Goal: Information Seeking & Learning: Learn about a topic

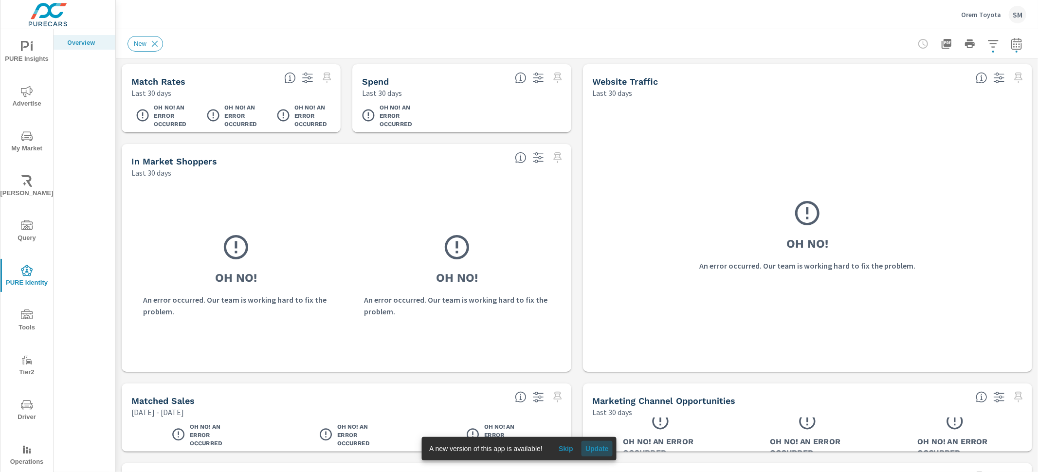
click at [592, 454] on button "Update" at bounding box center [597, 449] width 31 height 16
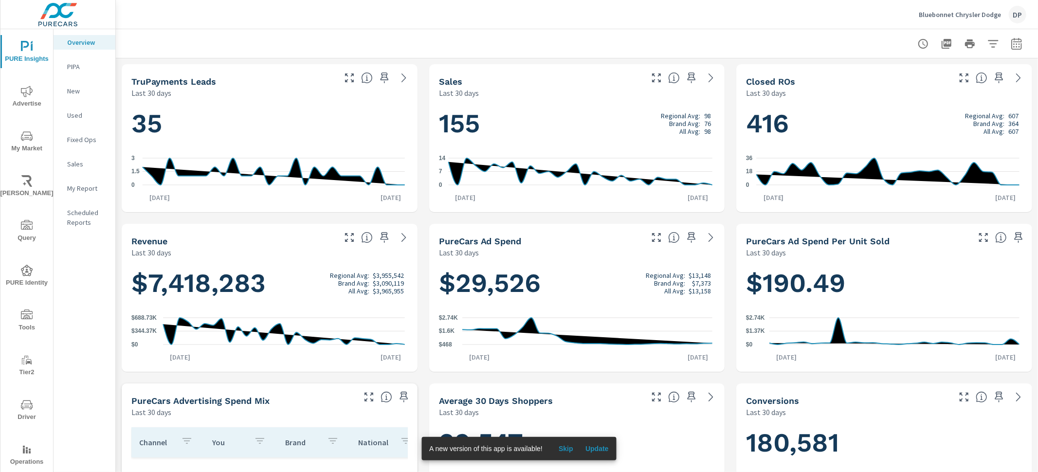
click at [302, 50] on div at bounding box center [576, 43] width 899 height 29
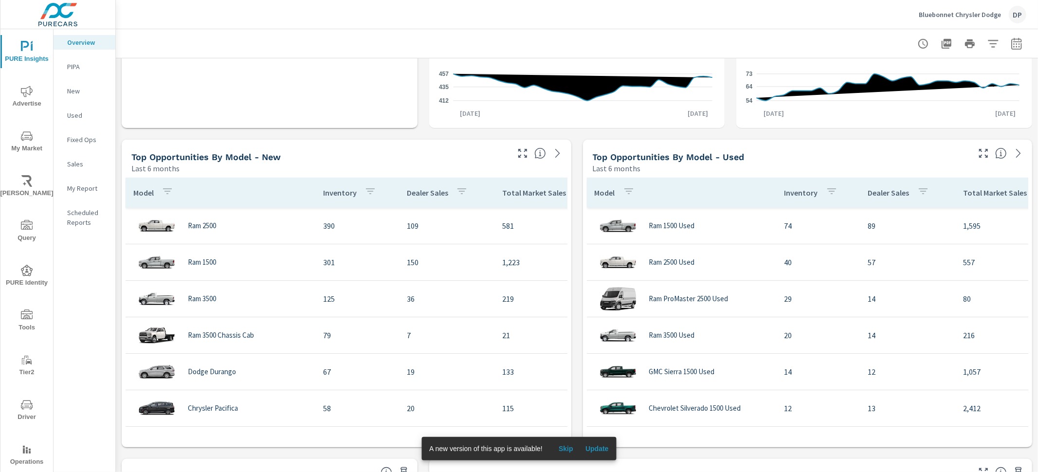
scroll to position [604, 0]
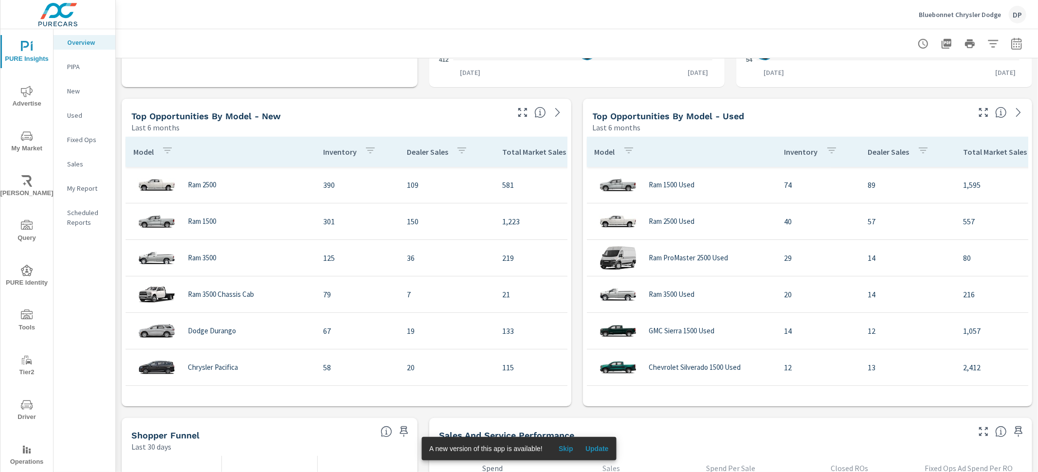
click at [458, 126] on div "Last 6 months" at bounding box center [319, 128] width 376 height 12
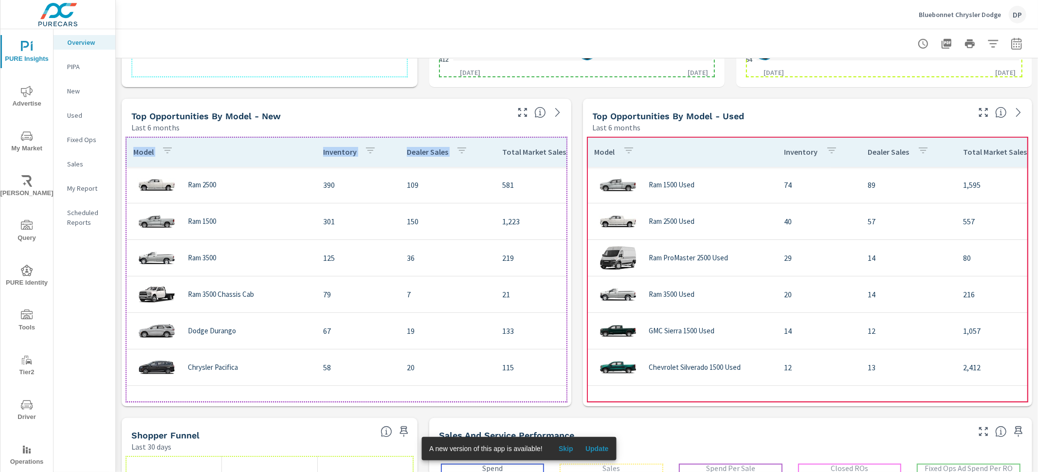
click at [484, 159] on th "Dealer Sales" at bounding box center [446, 152] width 95 height 30
click at [256, 157] on th "Model" at bounding box center [221, 152] width 190 height 30
click at [247, 134] on div "Model Inventory Dealer Sales Total Market Sales Market Share Ram 2500 390 109 5…" at bounding box center [347, 269] width 450 height 273
click at [244, 139] on th "Model" at bounding box center [221, 152] width 190 height 30
click at [234, 149] on th "Model" at bounding box center [221, 152] width 190 height 30
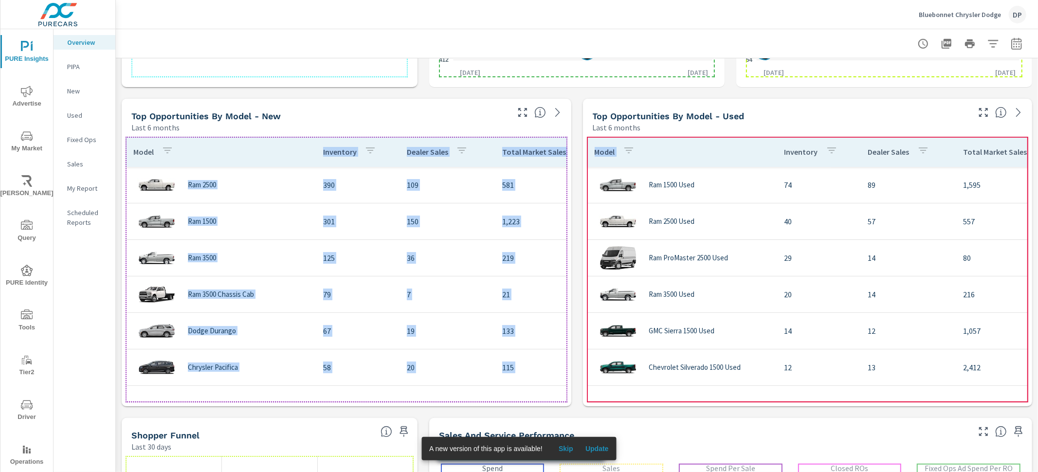
click at [636, 137] on th "Model" at bounding box center [682, 152] width 190 height 30
click at [647, 146] on th "Model" at bounding box center [682, 152] width 190 height 30
click at [681, 161] on th "Model" at bounding box center [682, 152] width 190 height 30
click at [655, 145] on th "Model" at bounding box center [682, 152] width 190 height 30
click at [660, 139] on th "Model" at bounding box center [682, 152] width 190 height 30
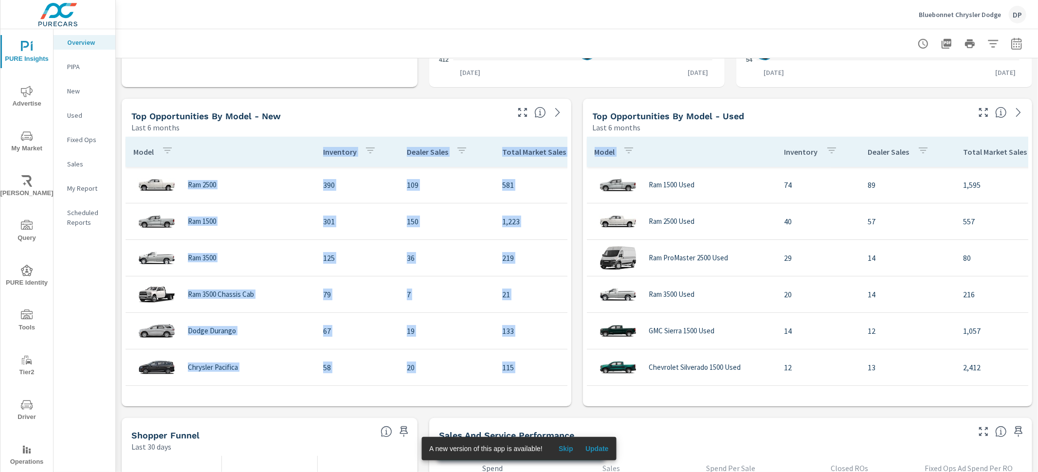
click at [573, 153] on div "truPayments Leads Last 30 days 35 0 1.5 3 Aug 23rd Sep 21st Sales Last 30 days …" at bounding box center [577, 253] width 922 height 1596
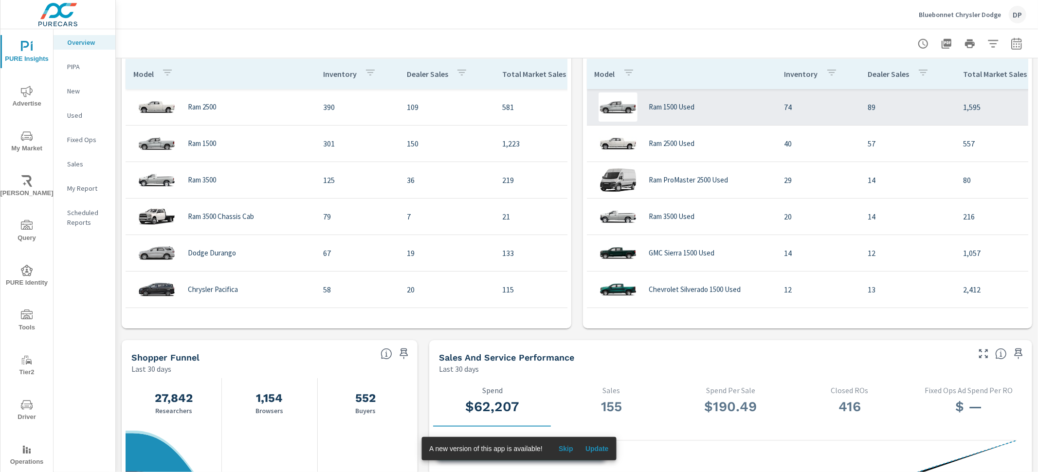
scroll to position [730, 0]
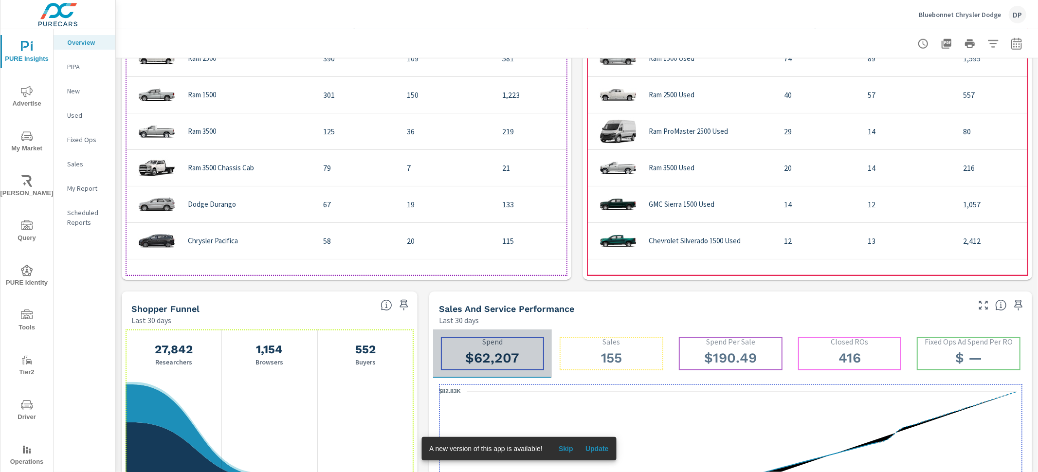
click at [524, 343] on p "Spend" at bounding box center [493, 341] width 104 height 9
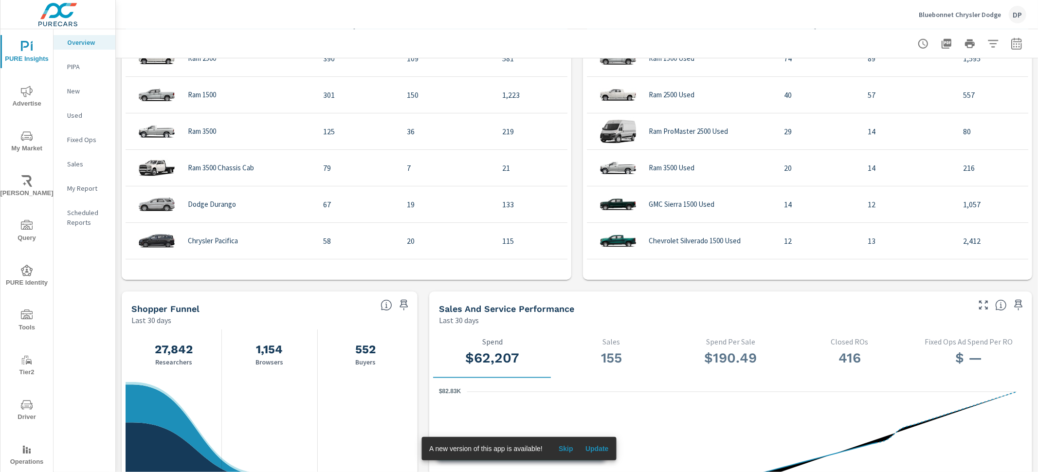
click at [596, 445] on span "Update" at bounding box center [596, 448] width 23 height 9
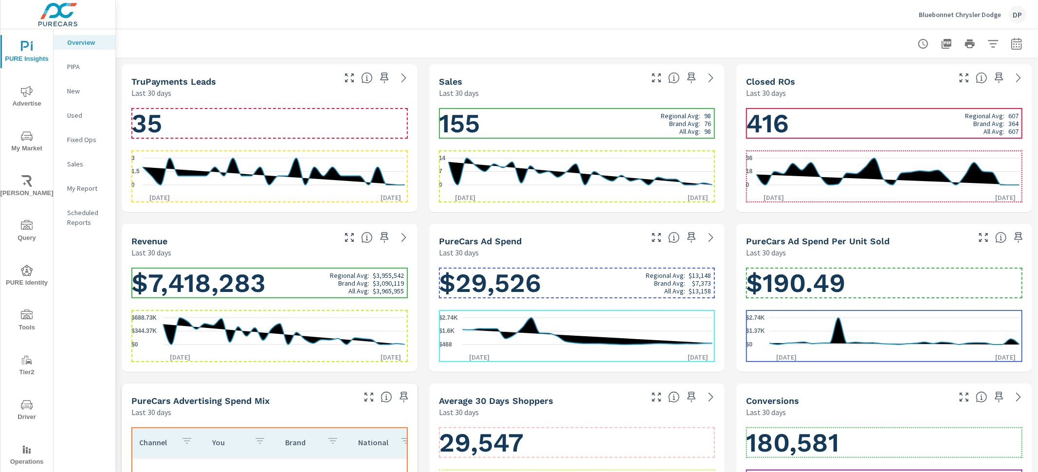
click at [512, 283] on h1 "$29,526 Regional Avg: $13,148 Brand Avg: $7,373 All Avg: $13,158" at bounding box center [577, 283] width 276 height 33
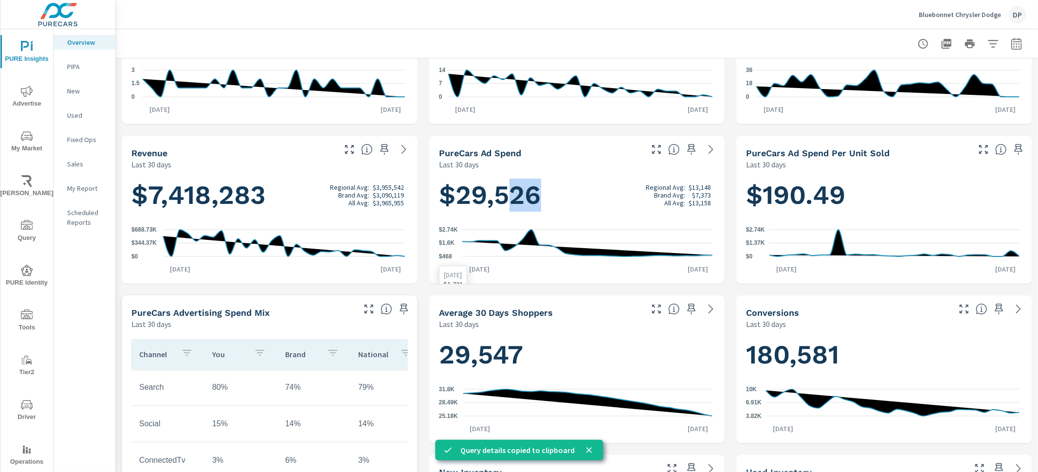
scroll to position [138, 0]
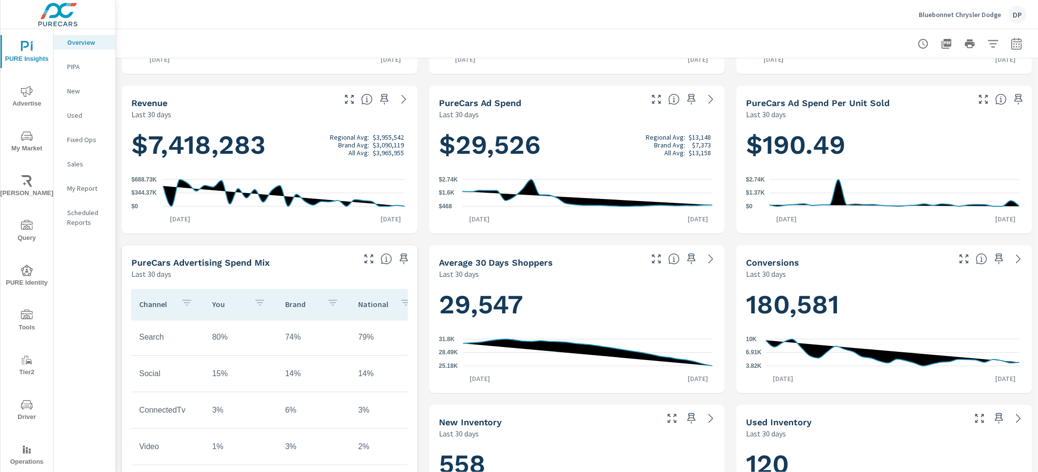
click at [521, 272] on div "Last 30 days" at bounding box center [540, 274] width 202 height 12
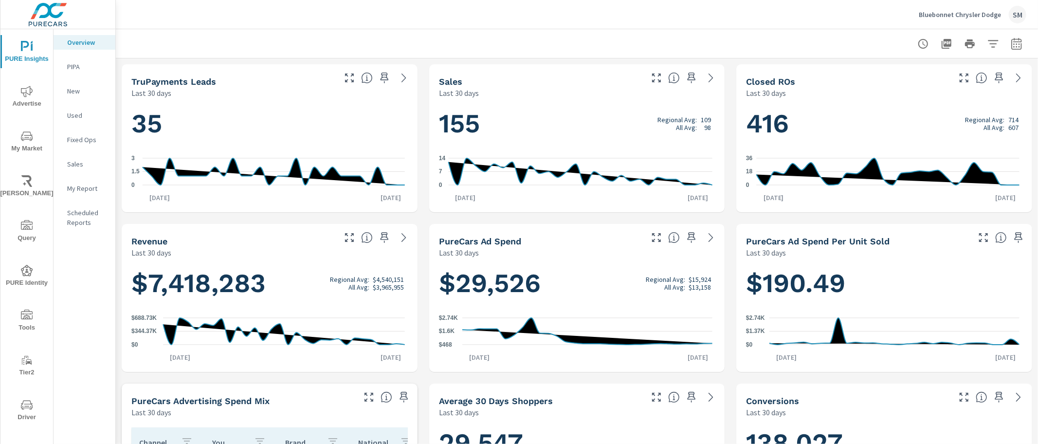
click at [89, 189] on p "My Report" at bounding box center [87, 188] width 40 height 10
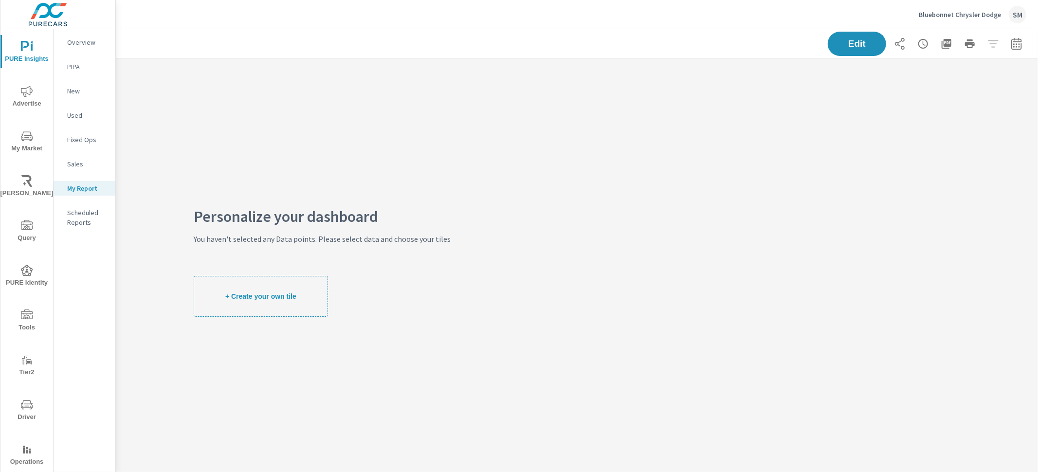
click at [89, 45] on p "Overview" at bounding box center [87, 42] width 40 height 10
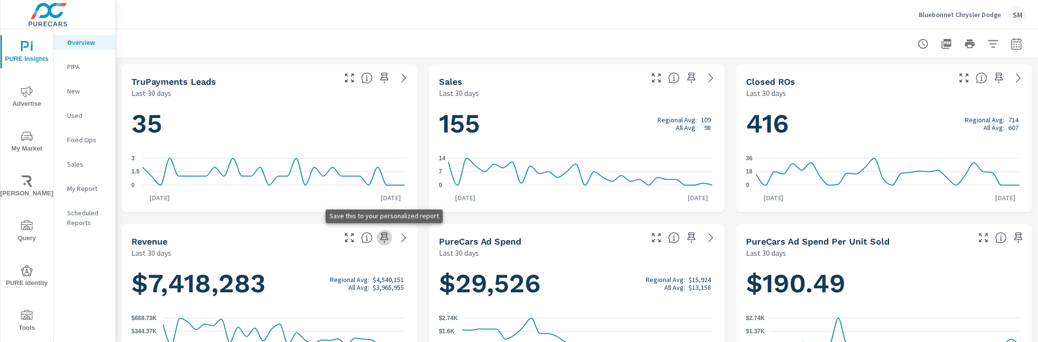
click at [385, 235] on icon "button" at bounding box center [385, 238] width 12 height 12
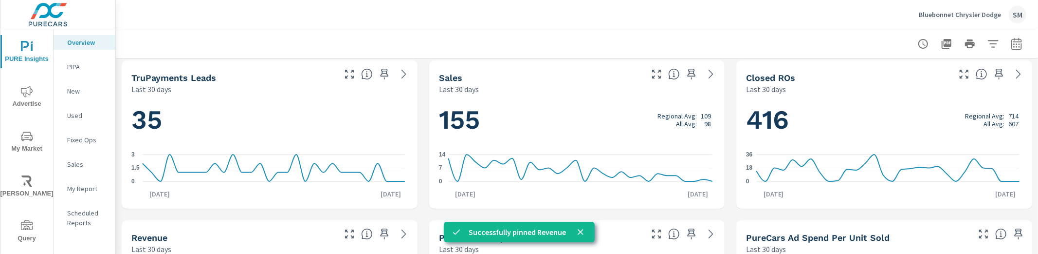
scroll to position [2, 0]
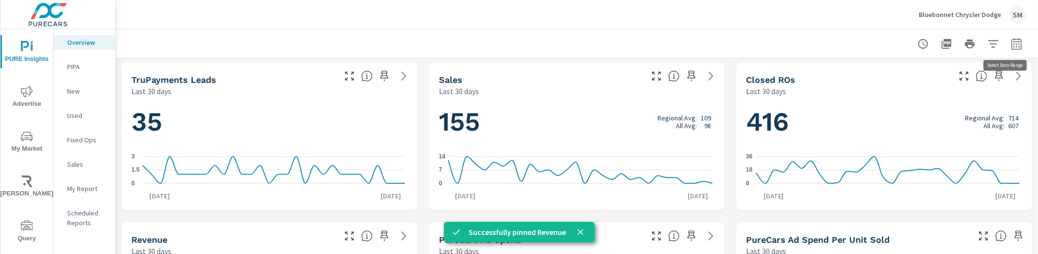
click at [1011, 44] on icon "button" at bounding box center [1017, 44] width 12 height 12
select select "Last 30 days"
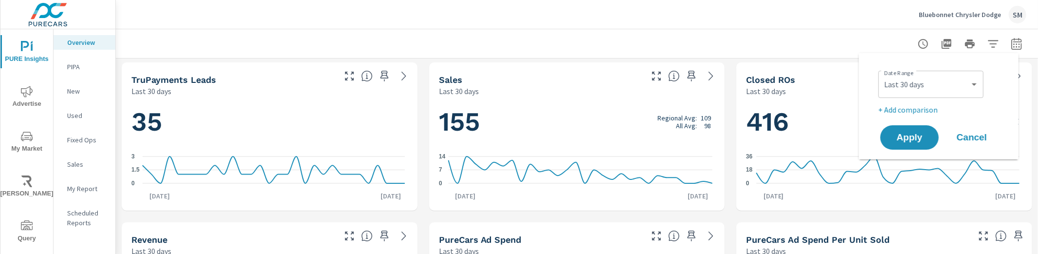
click at [947, 111] on p "+ Add comparison" at bounding box center [940, 110] width 125 height 12
select select "Previous period"
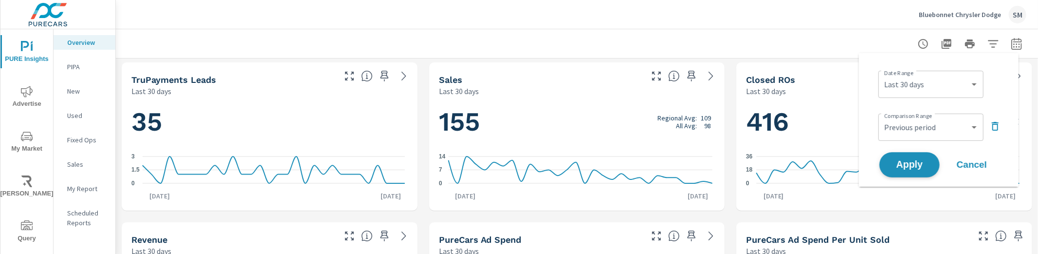
click at [922, 165] on span "Apply" at bounding box center [910, 164] width 40 height 9
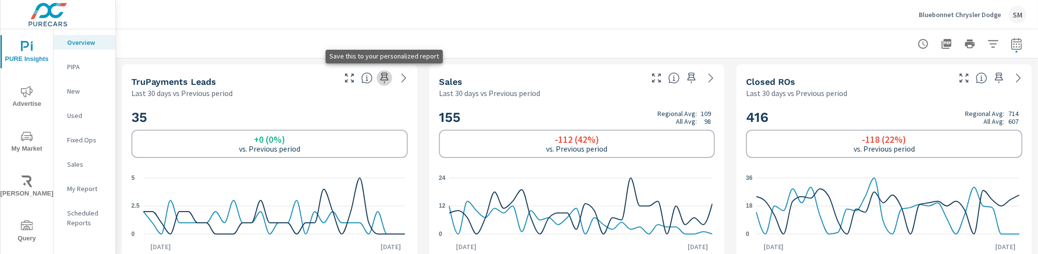
click at [382, 74] on icon "button" at bounding box center [385, 78] width 12 height 12
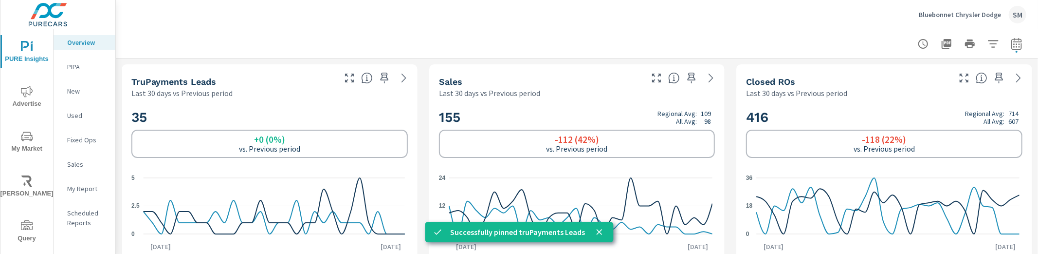
click at [101, 186] on p "My Report" at bounding box center [87, 188] width 40 height 10
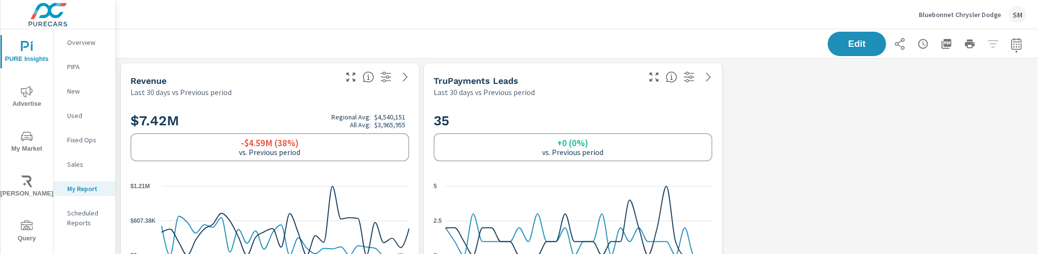
click at [276, 83] on div "Revenue" at bounding box center [232, 80] width 205 height 11
click at [308, 86] on div "Last 30 days vs Previous period" at bounding box center [232, 92] width 205 height 12
click at [328, 95] on div "Last 30 days vs Previous period" at bounding box center [232, 92] width 205 height 12
click at [397, 97] on div "$7.42M Regional Avg: $4,540,151 All Avg: $3,965,955 -$4.59M (38%) vs. Previous …" at bounding box center [270, 189] width 298 height 185
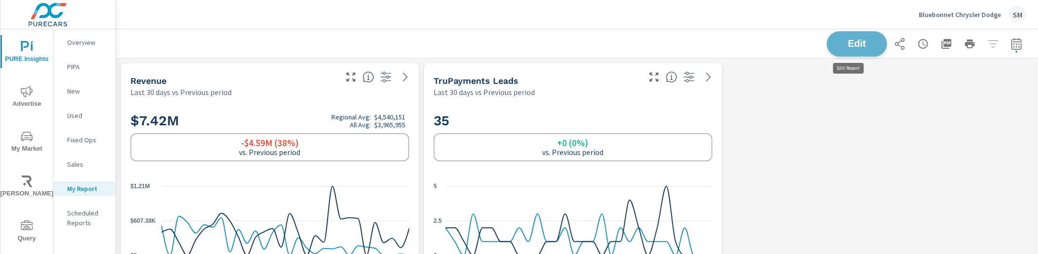
click at [838, 50] on button "Edit" at bounding box center [857, 43] width 60 height 25
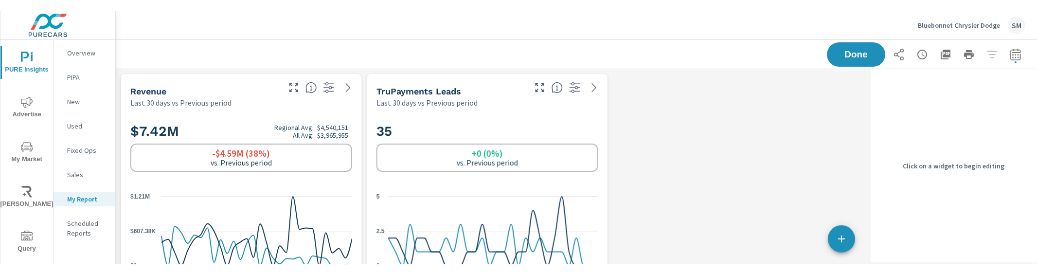
scroll to position [246, 761]
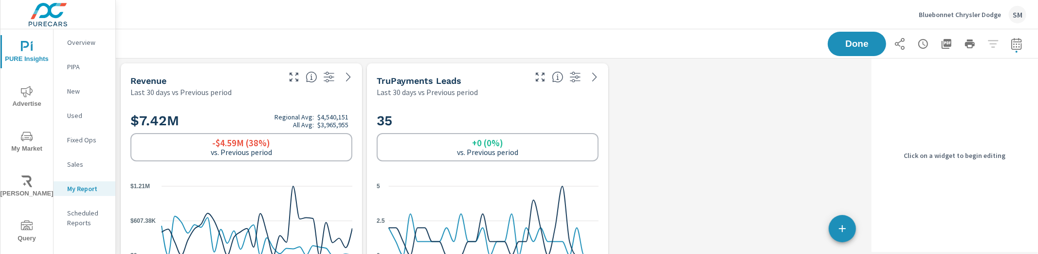
click at [232, 99] on div "$7.42M Regional Avg: $4,540,151 All Avg: $3,965,955 -$4.59M (38%) vs. Previous …" at bounding box center [241, 189] width 241 height 185
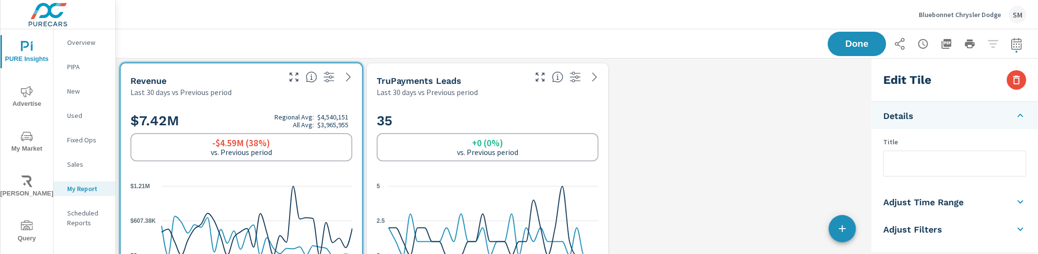
click at [1017, 201] on icon at bounding box center [1021, 202] width 12 height 12
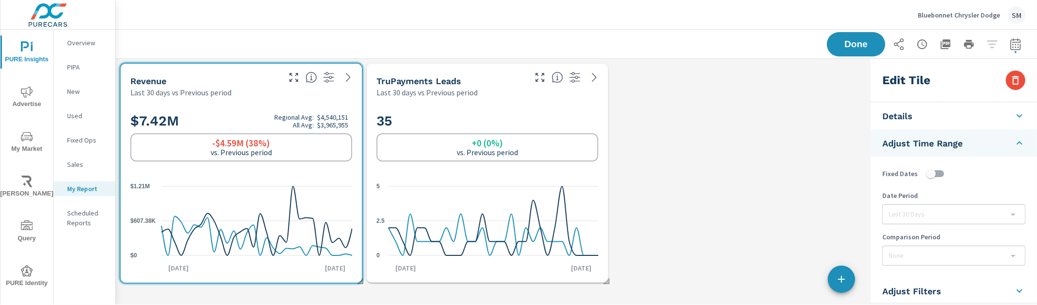
scroll to position [246, 769]
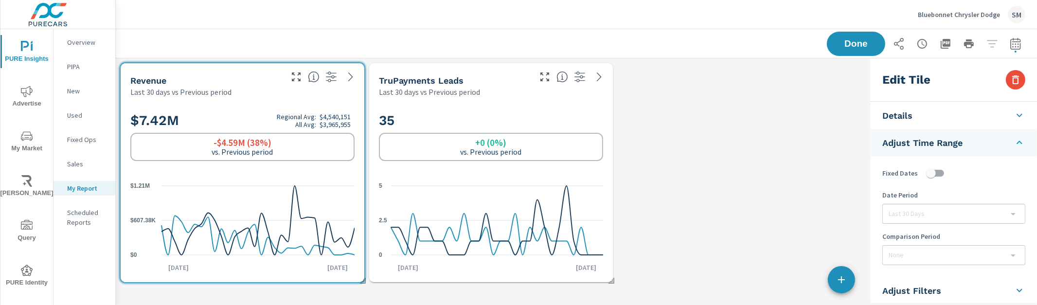
click at [931, 243] on div "Comparison Period None" at bounding box center [954, 249] width 166 height 34
click at [1026, 46] on div "Done" at bounding box center [577, 43] width 922 height 29
click at [1019, 45] on icon "button" at bounding box center [1016, 44] width 12 height 12
select select "Last 30 days"
select select "Previous period"
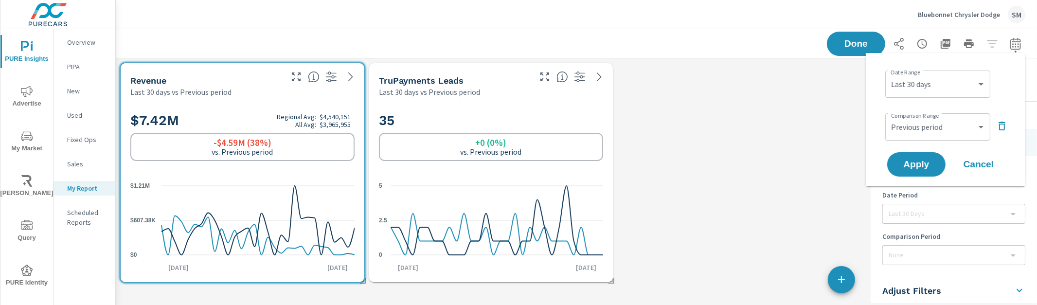
click at [1005, 125] on icon "button" at bounding box center [1002, 126] width 7 height 9
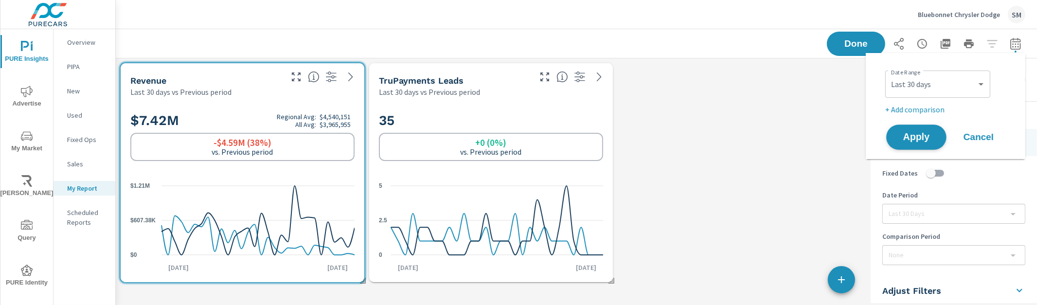
click at [910, 141] on span "Apply" at bounding box center [917, 137] width 40 height 9
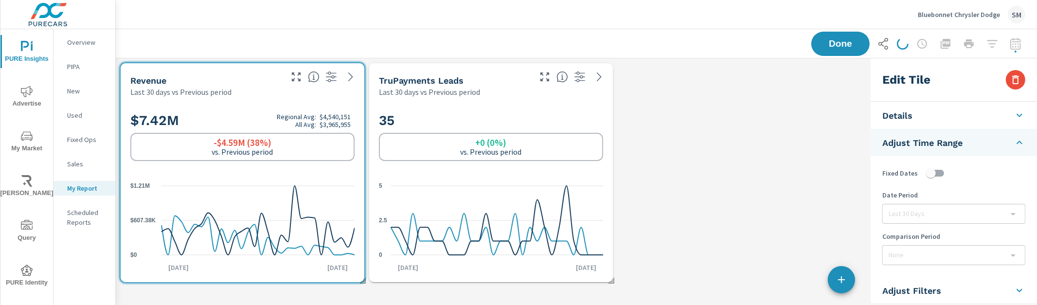
scroll to position [246, 769]
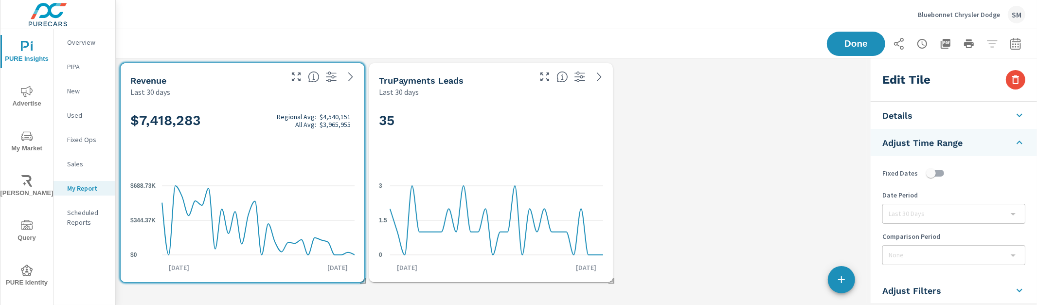
click at [789, 101] on div "Revenue Last 30 days $7,418,283 Regional Avg: $4,540,151 All Avg: $3,965,955 $0…" at bounding box center [491, 172] width 751 height 229
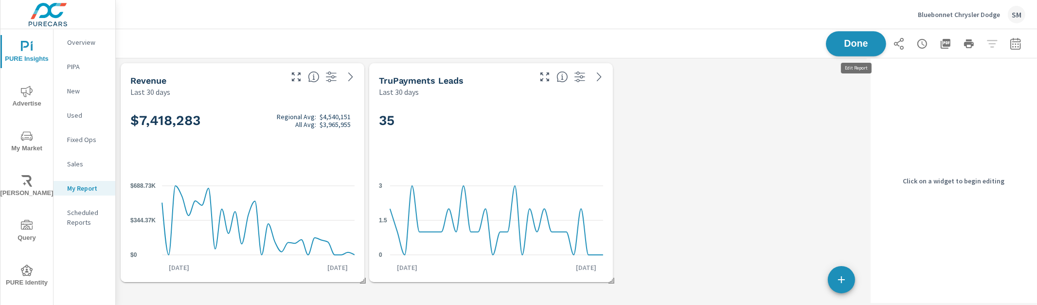
click at [861, 46] on span "Done" at bounding box center [856, 43] width 40 height 9
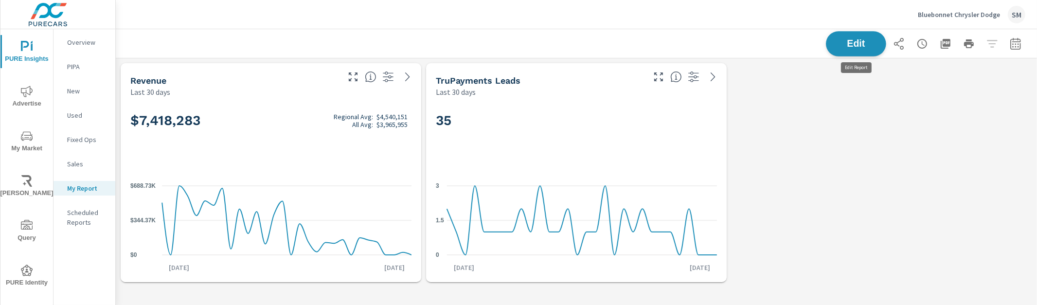
click at [849, 48] on span "Edit" at bounding box center [856, 43] width 40 height 9
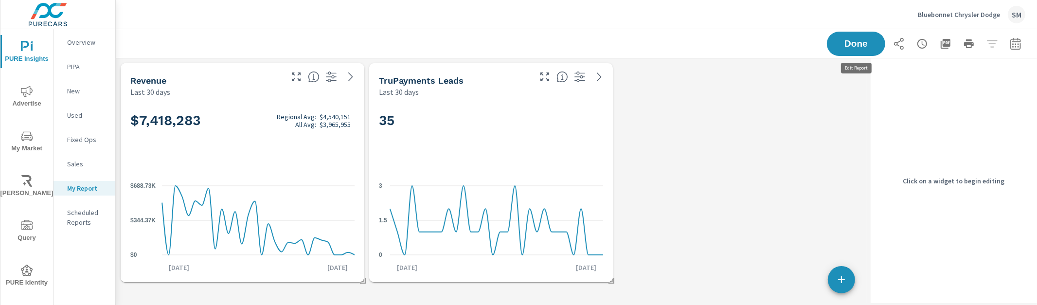
scroll to position [246, 769]
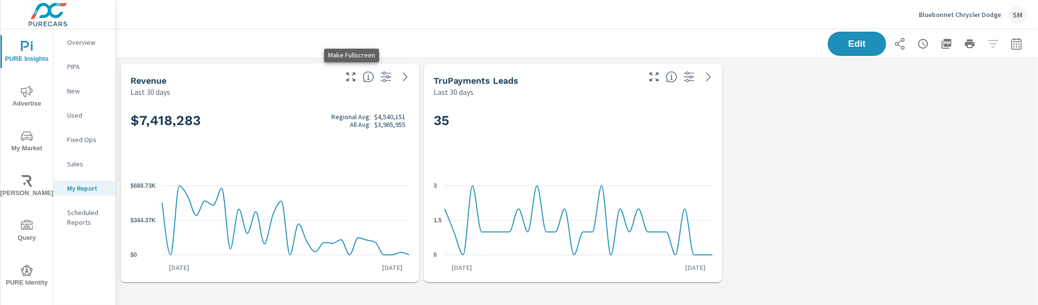
scroll to position [246, 931]
click at [829, 50] on button "Edit" at bounding box center [857, 43] width 60 height 25
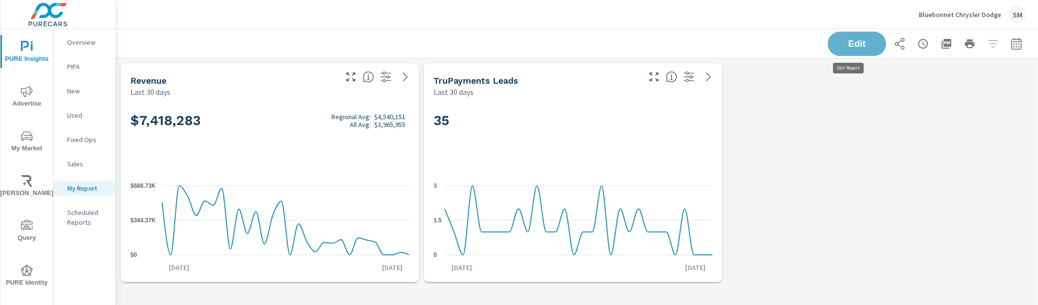
scroll to position [246, 761]
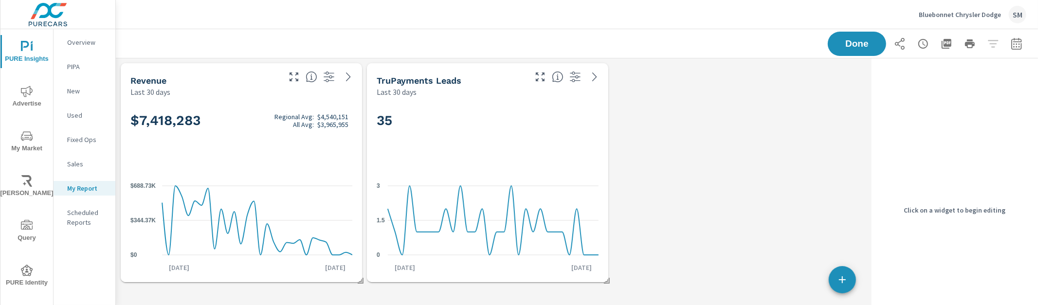
click at [308, 167] on div "$7,418,283 Regional Avg: $4,540,151 All Avg: $3,965,955 $0 $344.37K $688.73K Au…" at bounding box center [242, 189] width 234 height 177
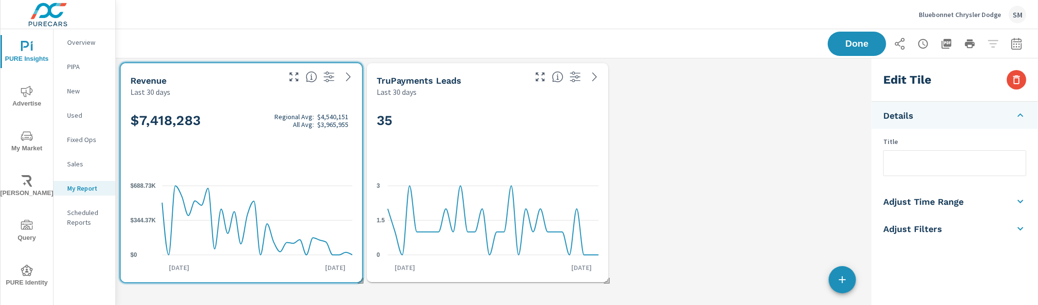
click at [977, 199] on li "Adjust Time Range" at bounding box center [955, 201] width 166 height 27
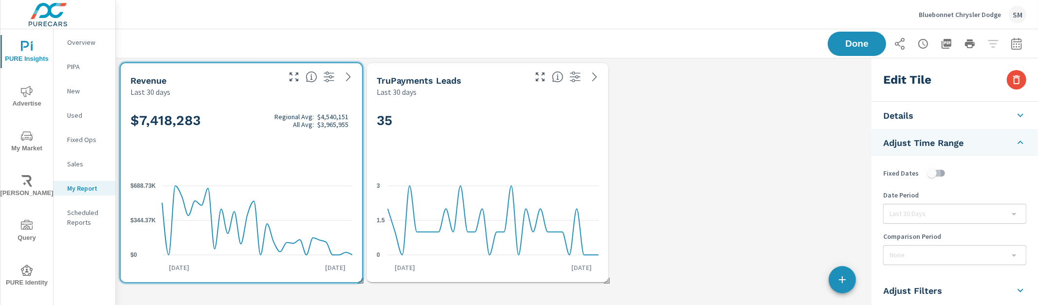
click at [930, 170] on input "checkbox" at bounding box center [931, 173] width 55 height 18
checkbox input "true"
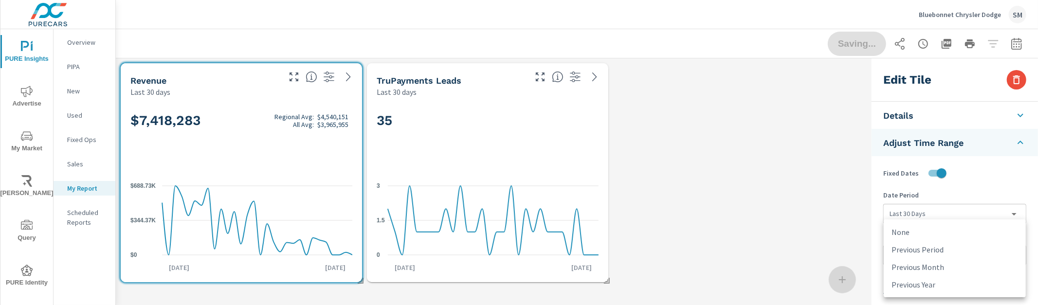
click at [932, 261] on body "PURE Insights Advertise My Market Riley AI Query PURE Identity Tools Tier2 Driv…" at bounding box center [519, 152] width 1038 height 305
click at [920, 243] on li "Previous Period" at bounding box center [955, 250] width 142 height 18
type input "currentPeriodStart"
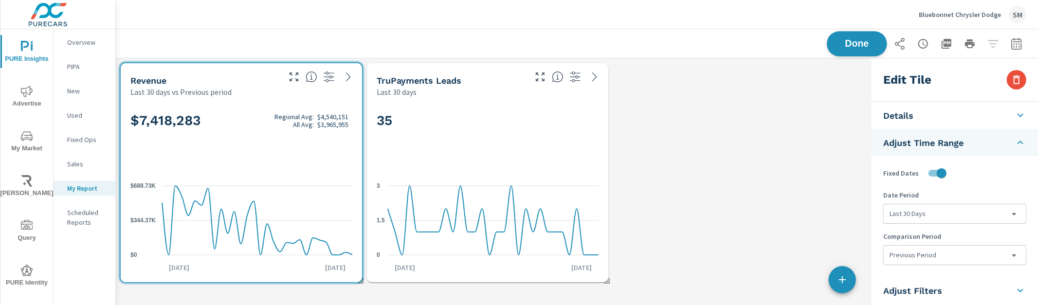
click at [856, 39] on span "Done" at bounding box center [857, 43] width 40 height 9
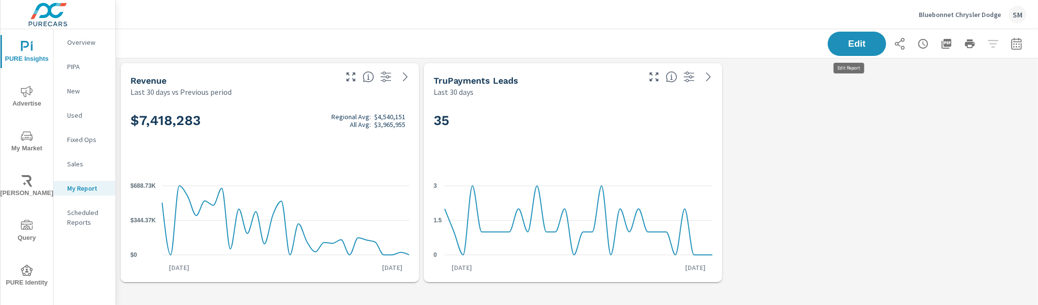
scroll to position [246, 931]
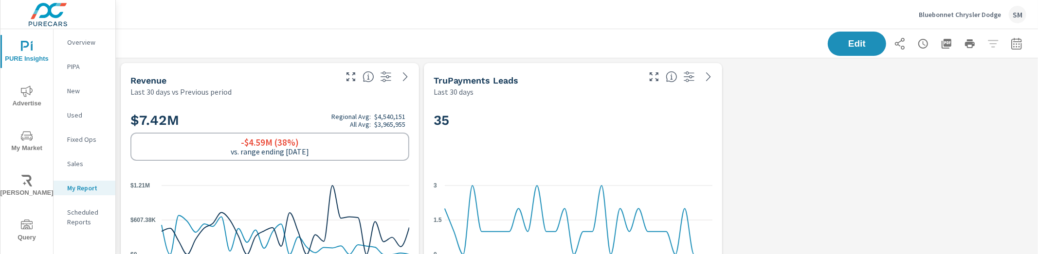
scroll to position [246, 931]
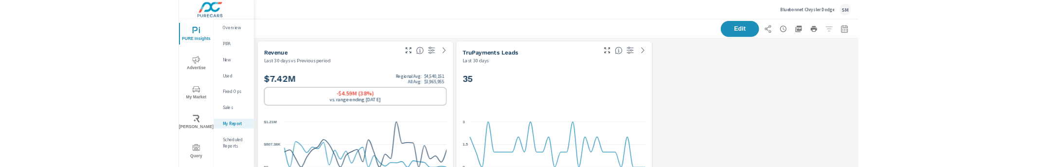
scroll to position [246, 931]
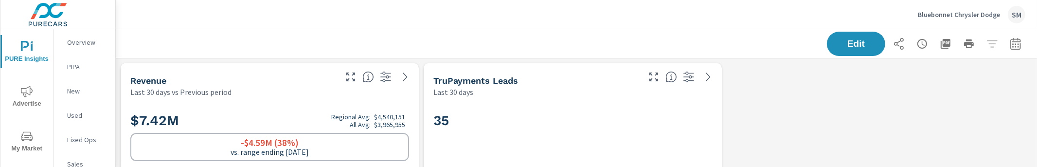
click at [1010, 45] on icon "button" at bounding box center [1016, 44] width 12 height 12
select select "Last 30 days"
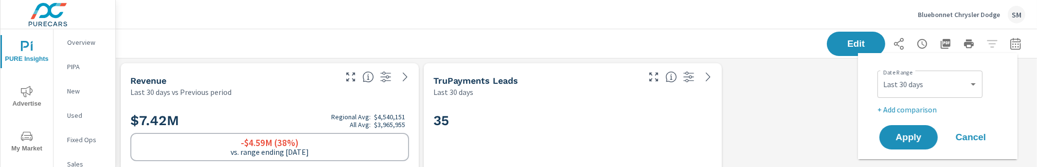
click at [377, 120] on p "$4,540,151" at bounding box center [389, 117] width 31 height 8
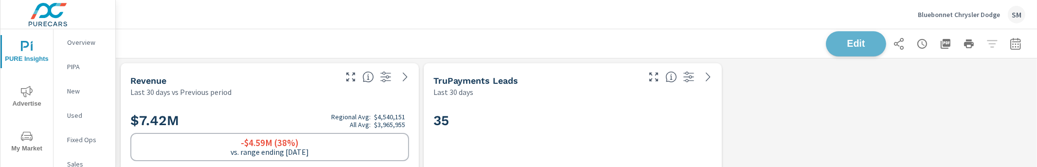
click at [852, 48] on span "Edit" at bounding box center [856, 43] width 40 height 9
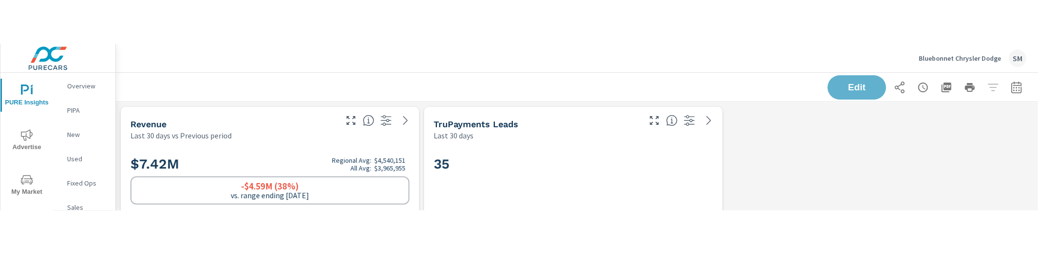
scroll to position [246, 761]
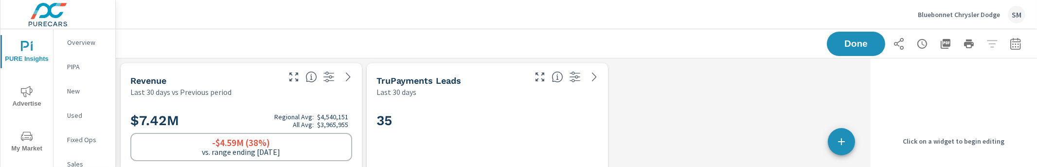
click at [315, 95] on div "Revenue Last 30 days vs Previous period" at bounding box center [241, 80] width 241 height 34
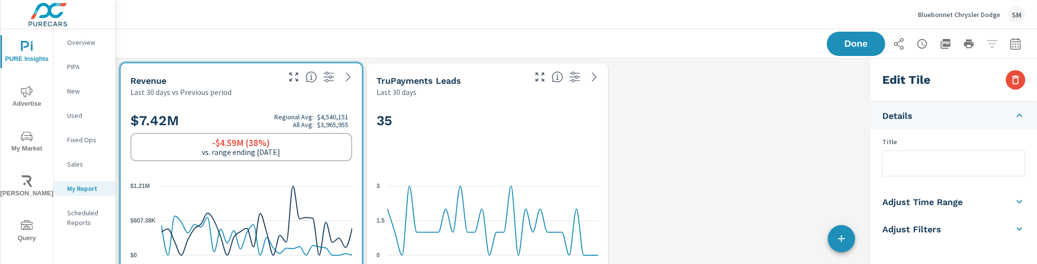
click at [944, 202] on h5 "Adjust Time Range" at bounding box center [923, 201] width 80 height 11
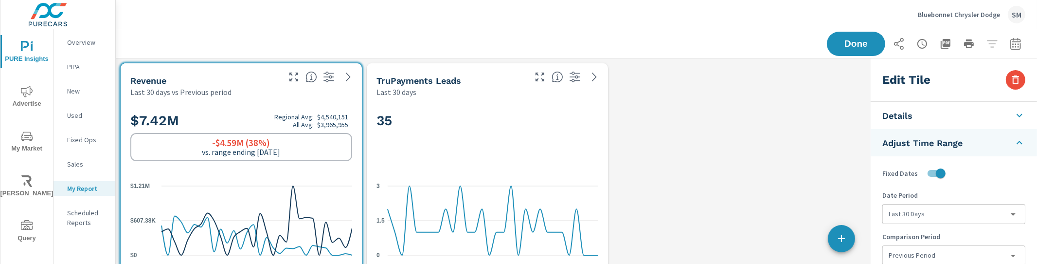
click at [1019, 145] on icon at bounding box center [1020, 143] width 12 height 12
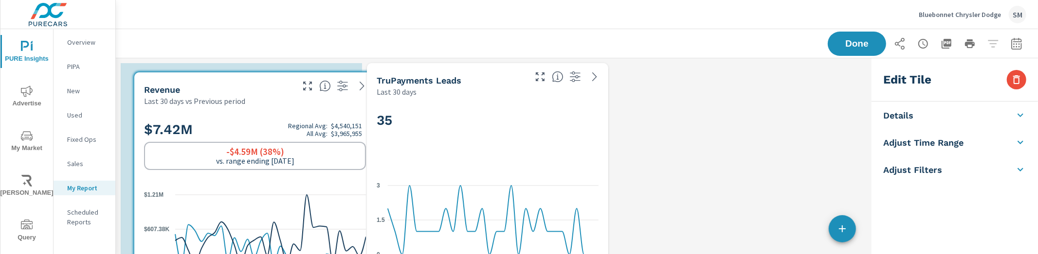
scroll to position [246, 761]
drag, startPoint x: 131, startPoint y: 120, endPoint x: 143, endPoint y: 126, distance: 13.5
click at [144, 127] on h2 "$7.42M Regional Avg: $4,540,151 All Avg: $3,965,955" at bounding box center [255, 129] width 222 height 17
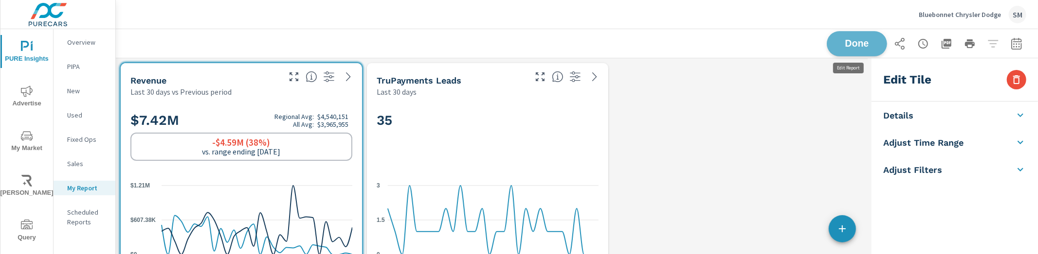
click at [863, 43] on span "Done" at bounding box center [857, 43] width 40 height 9
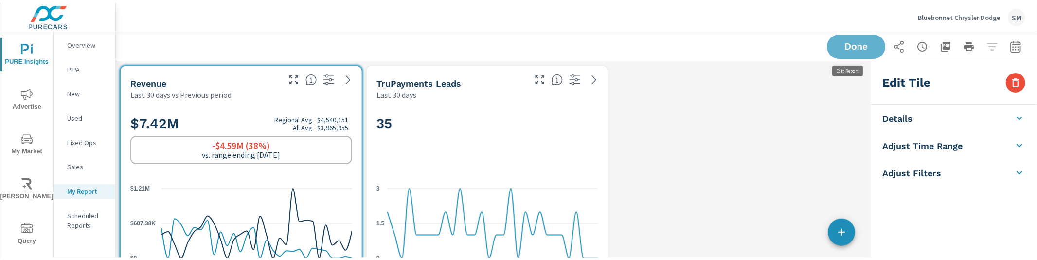
scroll to position [246, 931]
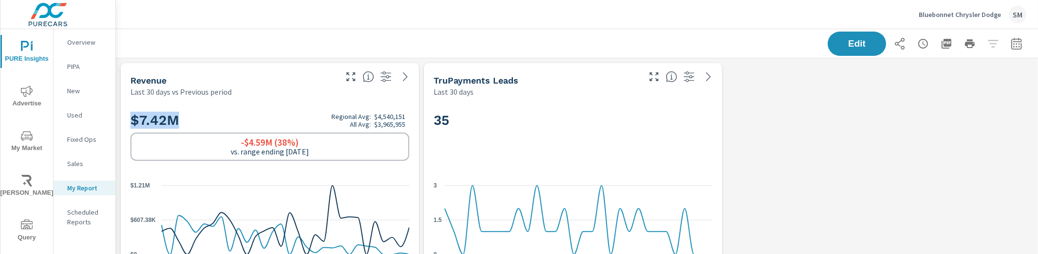
drag, startPoint x: 128, startPoint y: 119, endPoint x: 213, endPoint y: 115, distance: 85.3
click at [213, 115] on div "$7.42M Regional Avg: $4,540,151 All Avg: $3,965,955 -$4.59M (38%) vs. range end…" at bounding box center [270, 189] width 291 height 177
drag, startPoint x: 319, startPoint y: 116, endPoint x: 412, endPoint y: 130, distance: 94.0
click at [411, 126] on div "$7.42M Regional Avg: $4,540,151 All Avg: $3,965,955 -$4.59M (38%) vs. range end…" at bounding box center [270, 189] width 291 height 177
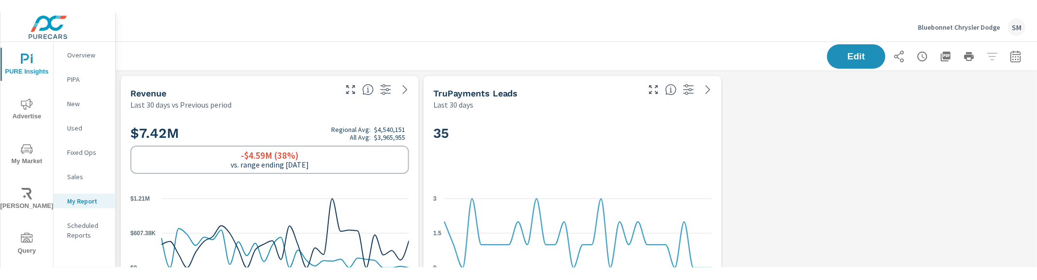
scroll to position [246, 931]
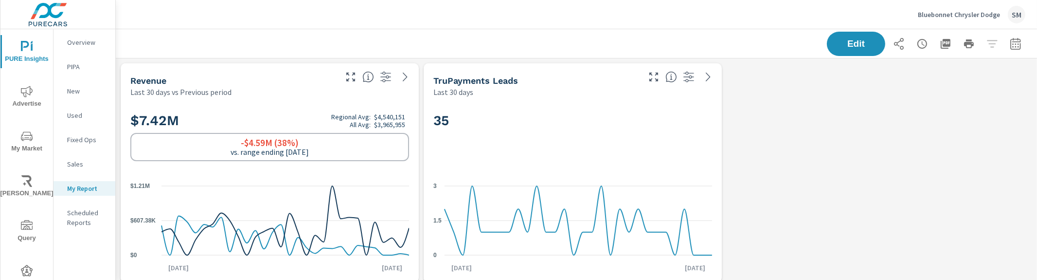
drag, startPoint x: 169, startPoint y: 80, endPoint x: 124, endPoint y: 84, distance: 44.9
click at [124, 84] on div "Revenue Last 30 days vs Previous period" at bounding box center [230, 80] width 218 height 35
drag, startPoint x: 130, startPoint y: 78, endPoint x: 187, endPoint y: 80, distance: 57.0
click at [187, 80] on div "Revenue" at bounding box center [232, 80] width 205 height 11
drag, startPoint x: 181, startPoint y: 117, endPoint x: 131, endPoint y: 119, distance: 49.2
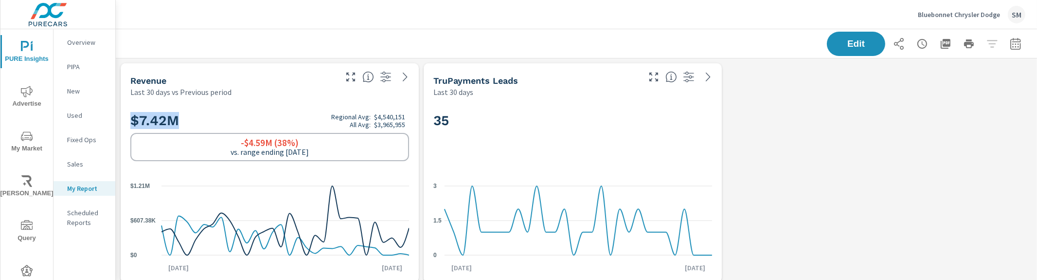
click at [131, 119] on h2 "$7.42M Regional Avg: $4,540,151 All Avg: $3,965,955" at bounding box center [269, 120] width 279 height 17
click at [206, 117] on h2 "$7.42M Regional Avg: $4,540,151 All Avg: $3,965,955" at bounding box center [269, 120] width 279 height 17
drag, startPoint x: 194, startPoint y: 119, endPoint x: 123, endPoint y: 120, distance: 70.6
click at [123, 120] on div "$7.42M Regional Avg: $4,540,151 All Avg: $3,965,955 -$4.59M (38%) vs. range end…" at bounding box center [270, 189] width 298 height 185
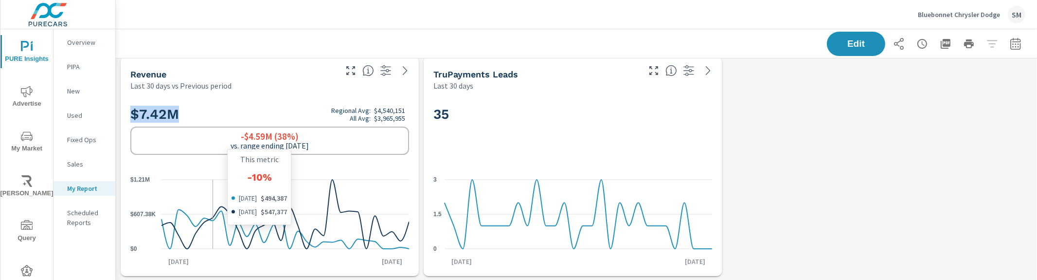
scroll to position [0, 0]
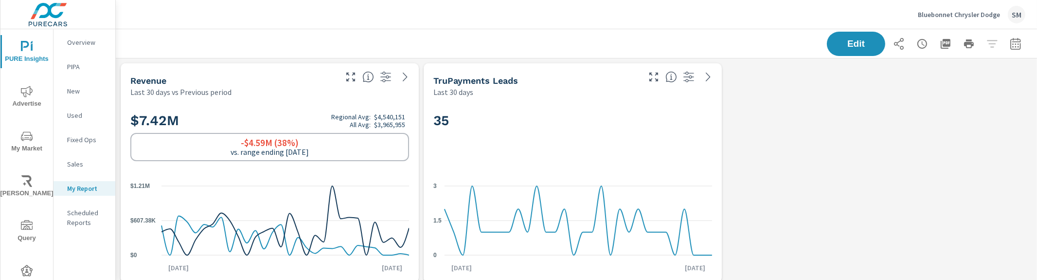
drag, startPoint x: 167, startPoint y: 80, endPoint x: 137, endPoint y: 83, distance: 30.8
click at [137, 83] on div "Revenue" at bounding box center [232, 80] width 205 height 11
drag, startPoint x: 132, startPoint y: 82, endPoint x: 195, endPoint y: 79, distance: 62.9
click at [195, 79] on div "Revenue" at bounding box center [232, 80] width 205 height 11
drag, startPoint x: 451, startPoint y: 119, endPoint x: 427, endPoint y: 119, distance: 24.3
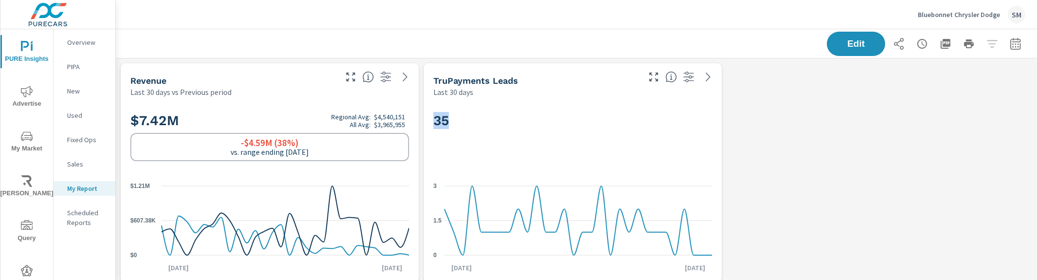
click at [427, 119] on div "35 0 1.5 3 Aug 23rd Sep 21st" at bounding box center [573, 189] width 298 height 185
click at [450, 118] on h2 "35" at bounding box center [573, 120] width 279 height 17
drag, startPoint x: 449, startPoint y: 121, endPoint x: 423, endPoint y: 122, distance: 25.8
click at [424, 122] on div "35 0 1.5 3 Aug 23rd Sep 21st" at bounding box center [573, 189] width 298 height 185
click at [781, 212] on div "Revenue Last 30 days vs Previous period $7.42M Regional Avg: $4,540,151 All Avg…" at bounding box center [577, 172] width 922 height 229
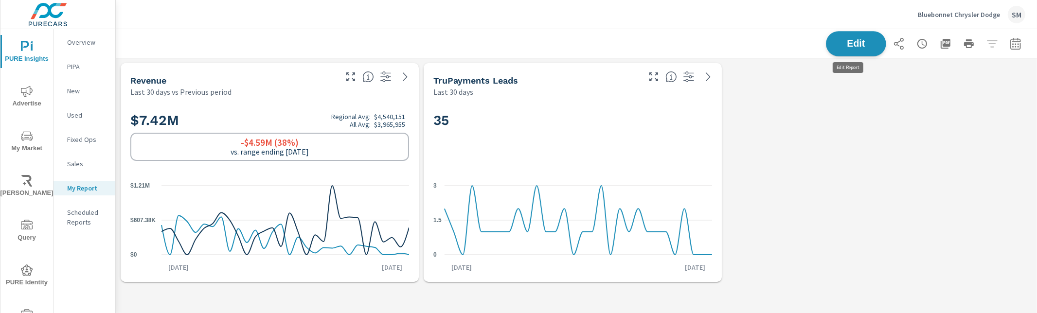
click at [856, 54] on button "Edit" at bounding box center [856, 43] width 60 height 25
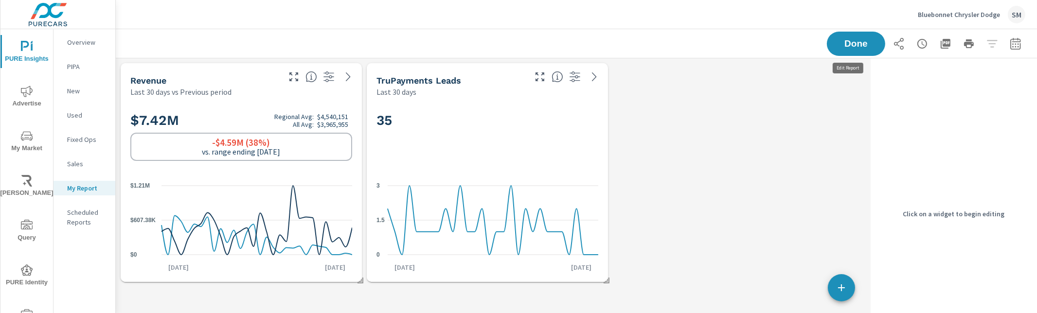
scroll to position [246, 761]
click at [834, 254] on button "button" at bounding box center [841, 287] width 27 height 27
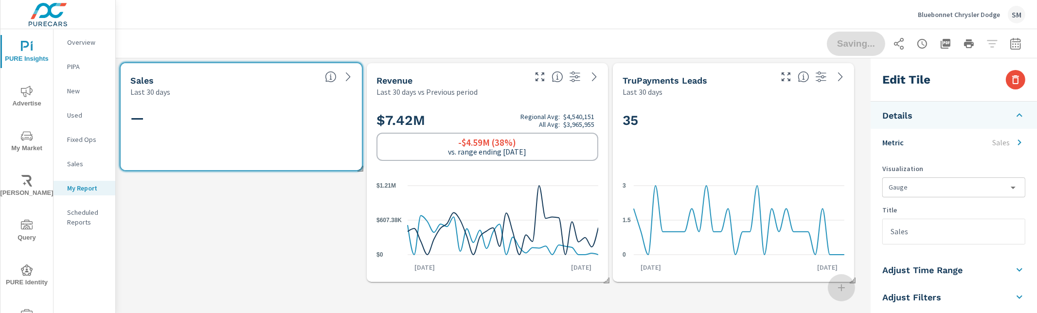
click at [983, 145] on li "Metric Sales" at bounding box center [954, 142] width 166 height 27
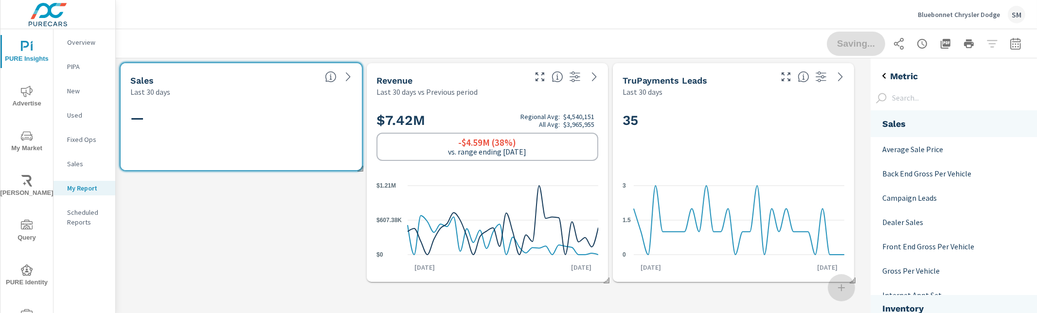
scroll to position [917, 176]
click at [880, 74] on icon "back" at bounding box center [885, 76] width 12 height 12
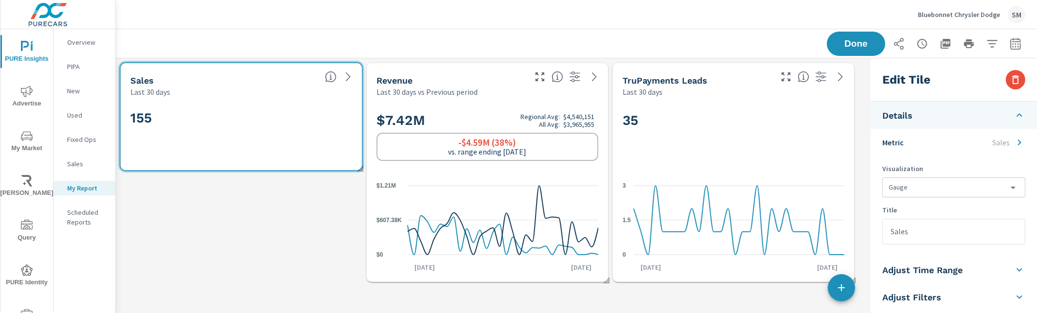
click at [949, 187] on body "PURE Insights Advertise My Market Riley AI Query PURE Identity Tools Tier2 Driv…" at bounding box center [518, 156] width 1037 height 313
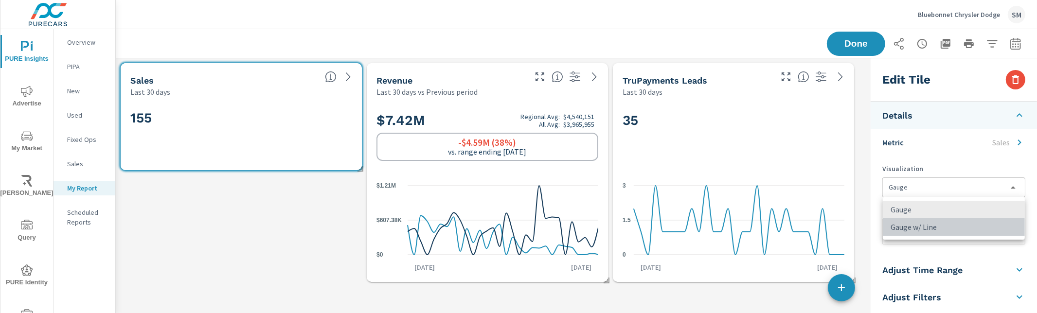
click at [938, 226] on li "Gauge w/ Line" at bounding box center [954, 227] width 142 height 18
type input "gauge, lineChart"
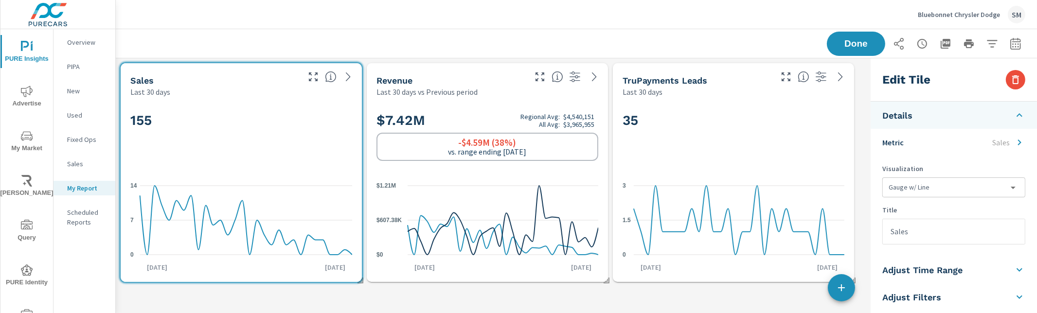
click at [97, 43] on p "Overview" at bounding box center [87, 42] width 40 height 10
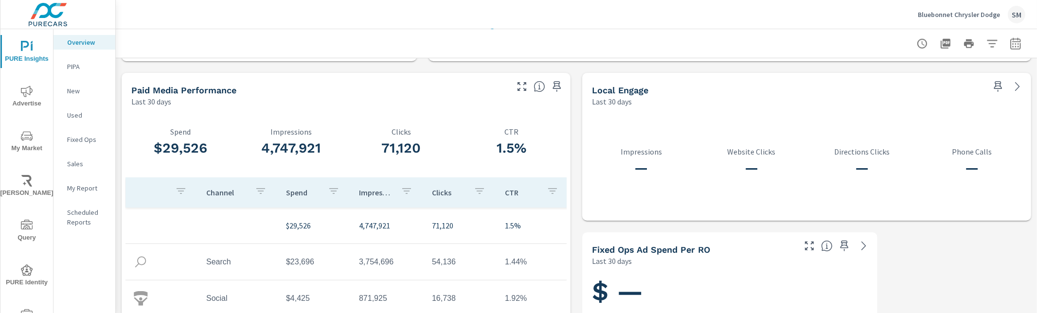
scroll to position [1271, 0]
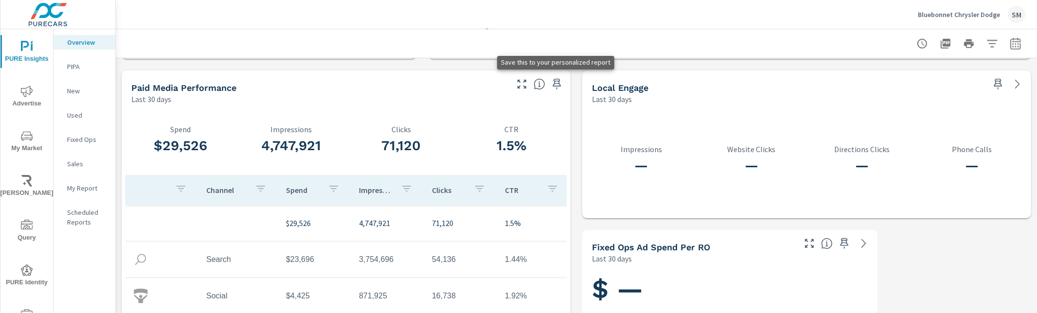
click at [557, 85] on icon "button" at bounding box center [557, 84] width 8 height 11
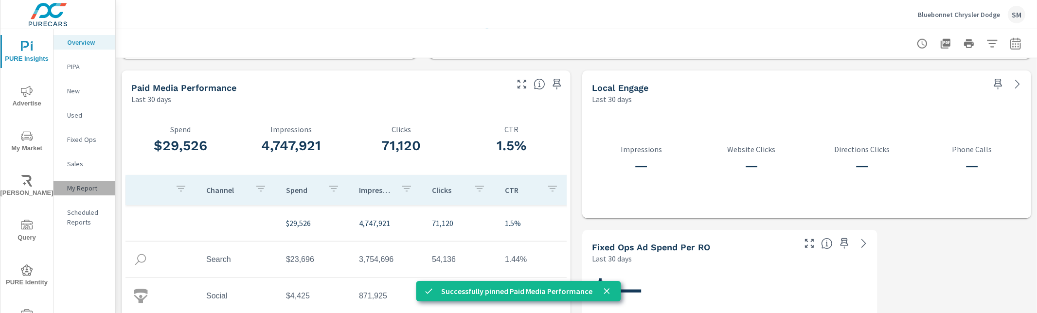
click at [74, 191] on p "My Report" at bounding box center [87, 188] width 40 height 10
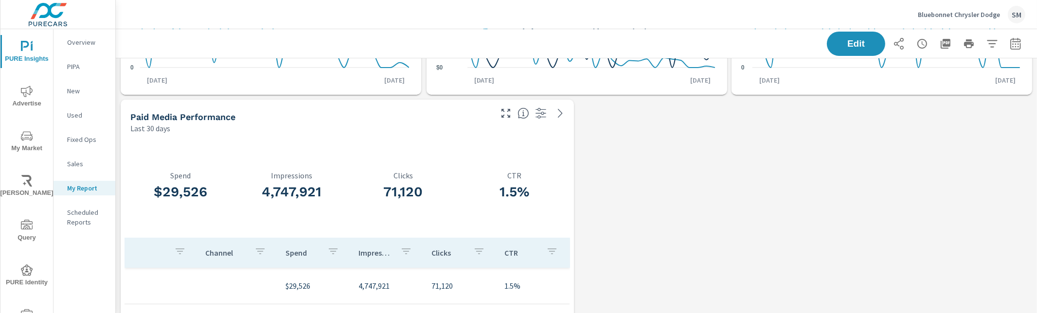
scroll to position [135, 0]
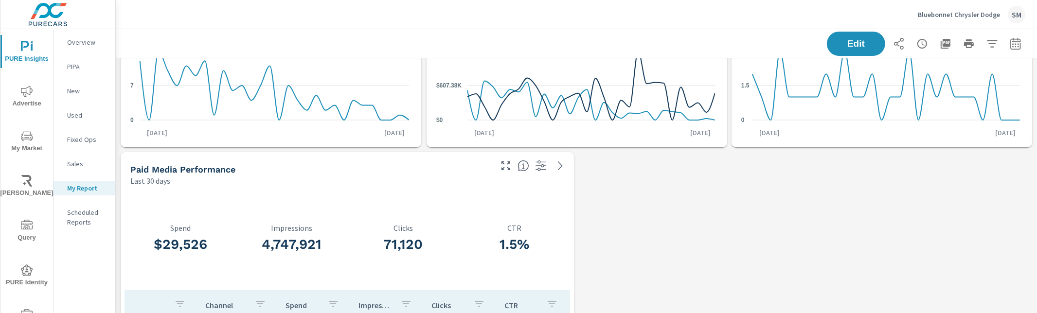
click at [420, 167] on div "Paid Media Performance" at bounding box center [310, 169] width 360 height 11
click at [850, 35] on button "Edit" at bounding box center [856, 43] width 60 height 25
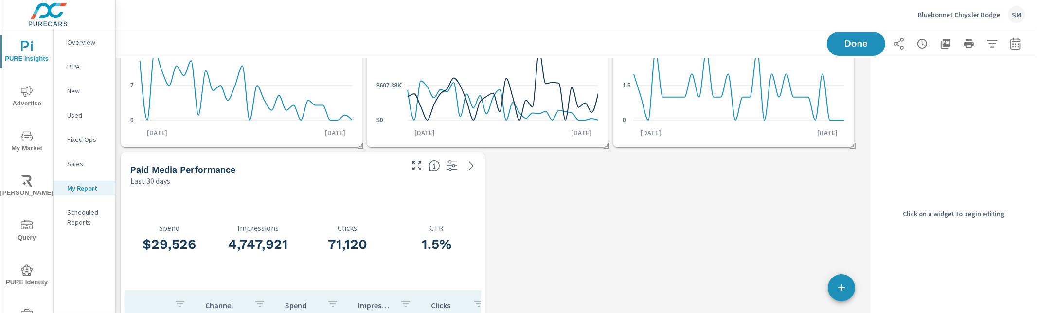
scroll to position [693, 761]
click at [378, 181] on div "Last 30 days" at bounding box center [265, 181] width 271 height 12
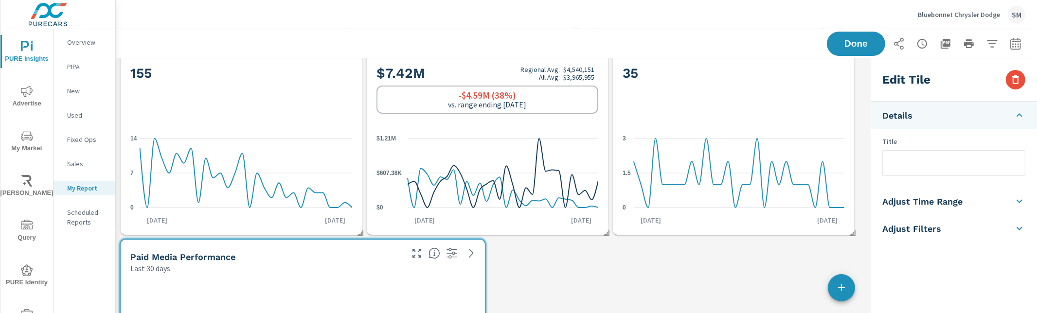
scroll to position [0, 0]
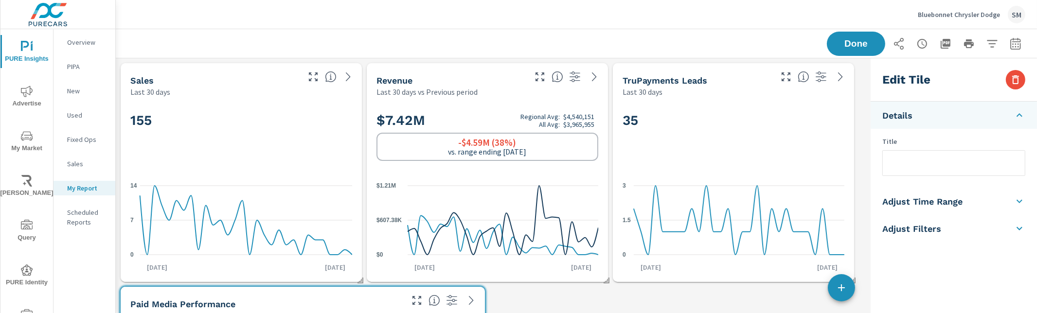
click at [88, 48] on div "Overview" at bounding box center [85, 42] width 62 height 15
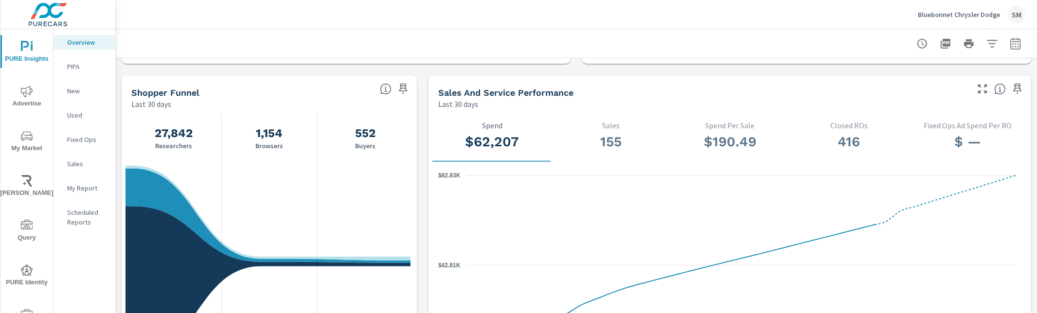
scroll to position [957, 0]
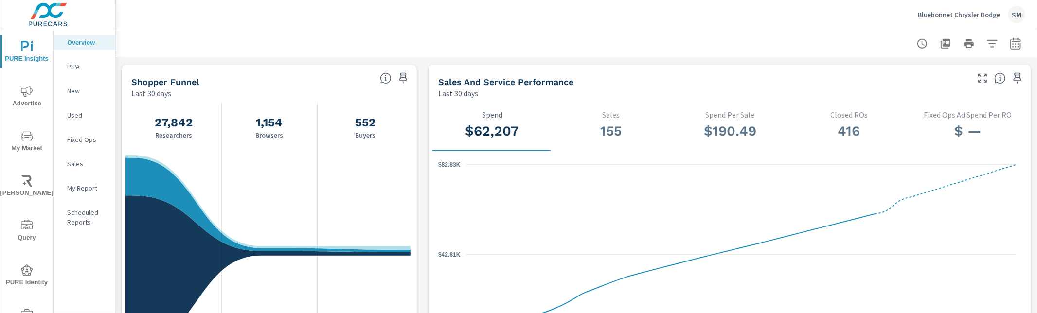
click at [76, 72] on div "PIPA" at bounding box center [85, 66] width 62 height 15
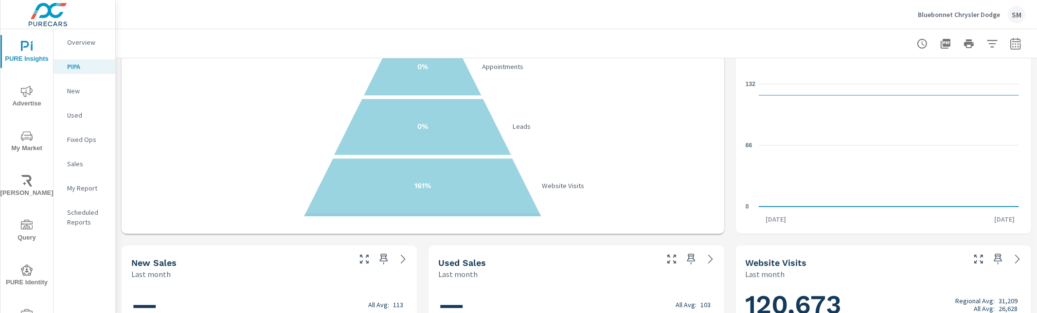
scroll to position [238, 0]
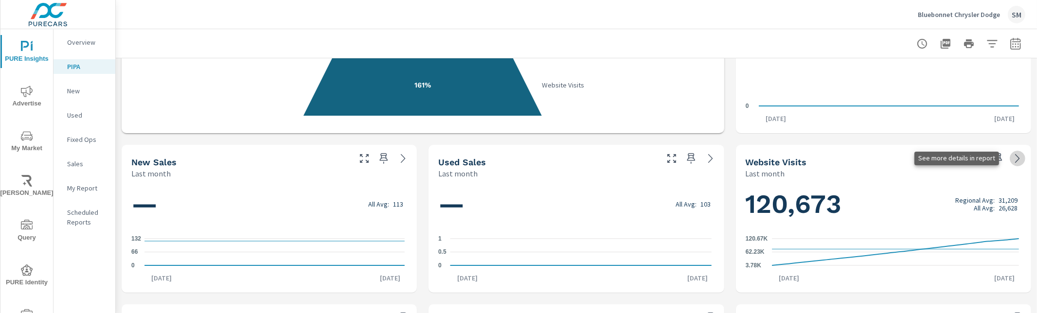
click at [1012, 156] on icon at bounding box center [1018, 159] width 12 height 12
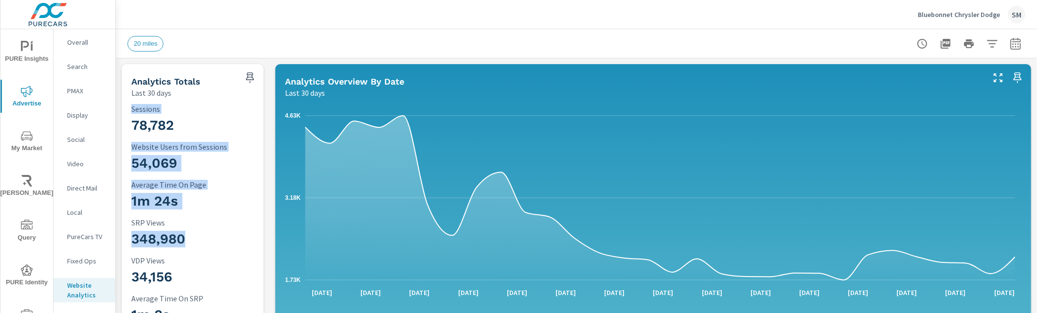
drag, startPoint x: 126, startPoint y: 113, endPoint x: 219, endPoint y: 245, distance: 161.3
click at [219, 245] on div "78,782 Sessions 54,069 Website Users from Sessions 1m 24s Average Time On Page …" at bounding box center [193, 235] width 134 height 266
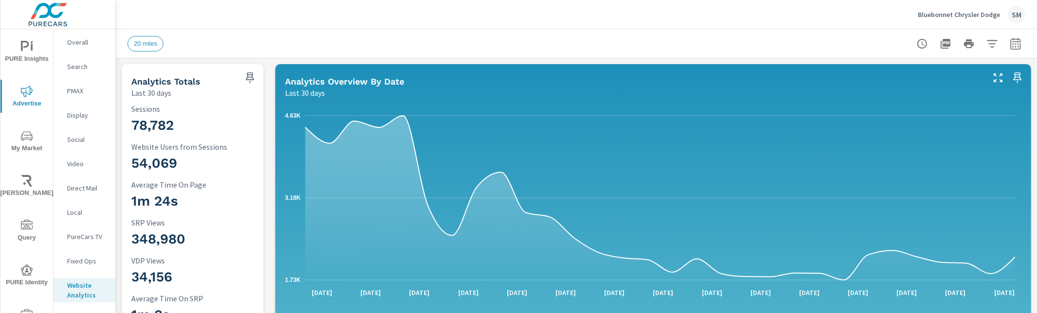
click at [209, 254] on h3 "34,156" at bounding box center [195, 277] width 128 height 17
drag, startPoint x: 196, startPoint y: 238, endPoint x: 140, endPoint y: 219, distance: 59.2
click at [140, 219] on div "348,980 SRP Views" at bounding box center [195, 234] width 128 height 33
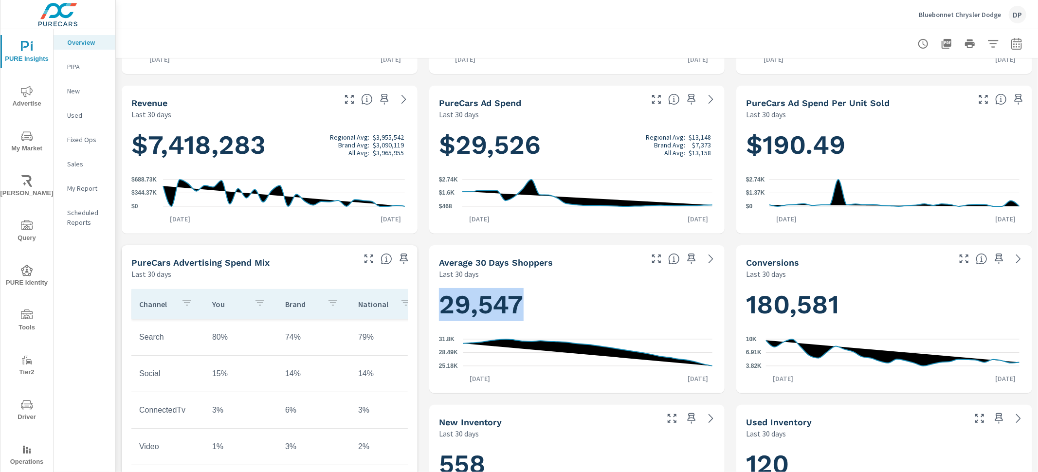
scroll to position [138, 0]
click at [28, 228] on icon "nav menu" at bounding box center [27, 226] width 12 height 12
